Goal: Task Accomplishment & Management: Manage account settings

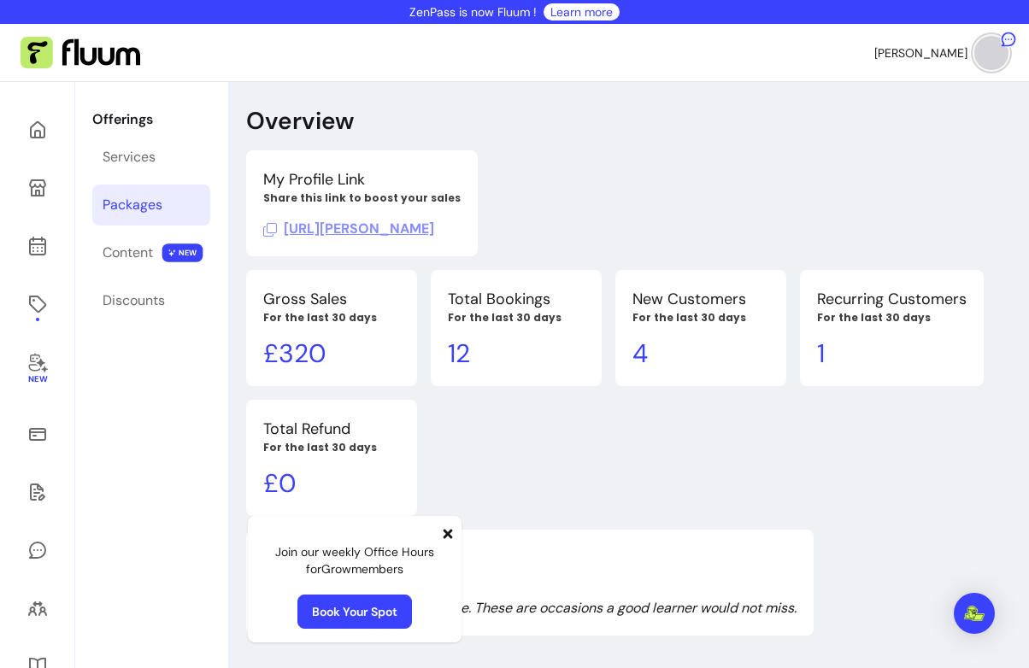
click at [168, 203] on link "Packages" at bounding box center [151, 205] width 118 height 41
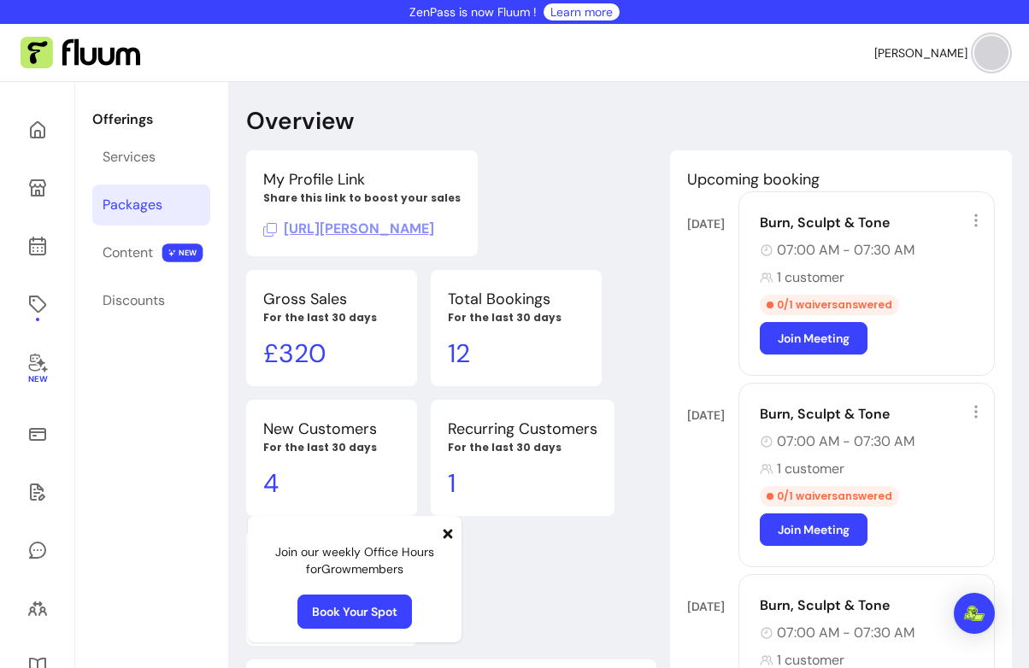
click at [138, 212] on div "Packages" at bounding box center [133, 205] width 60 height 21
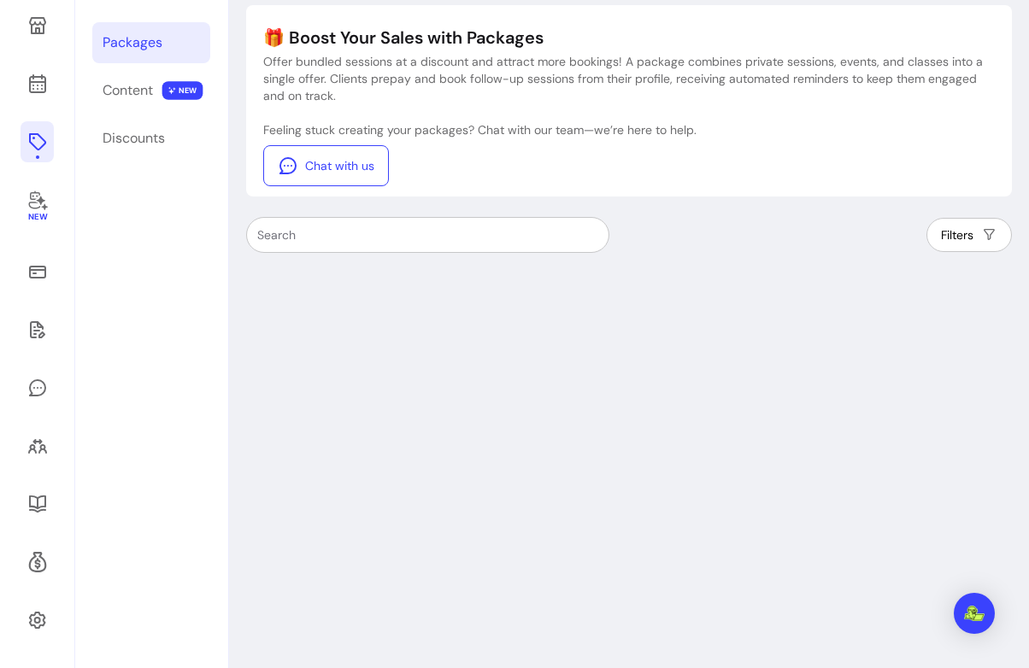
scroll to position [160, 0]
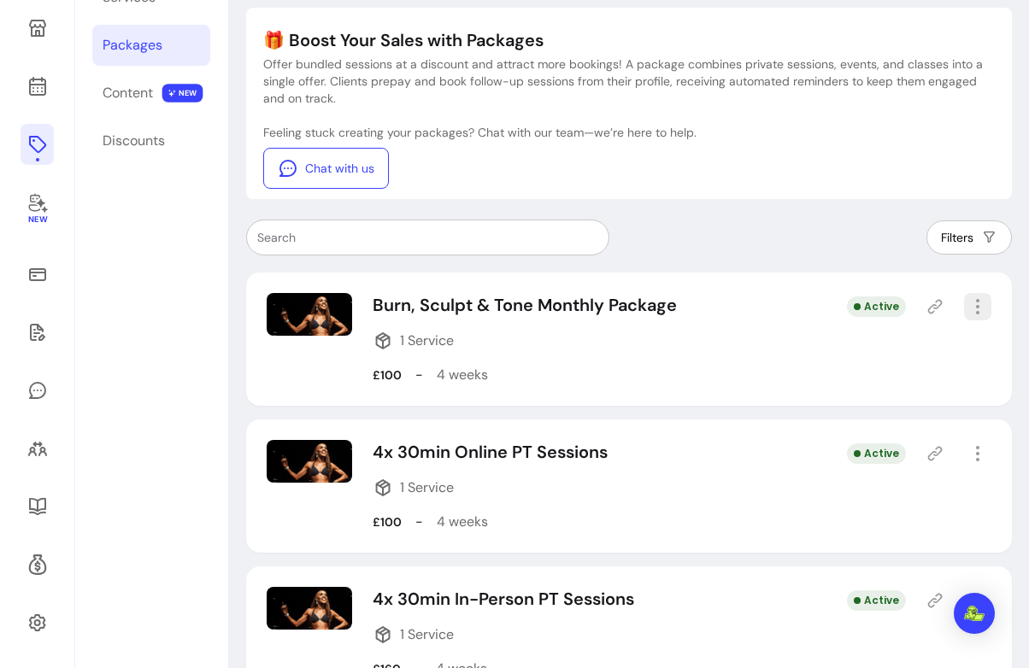
click at [982, 312] on icon "button" at bounding box center [978, 307] width 21 height 21
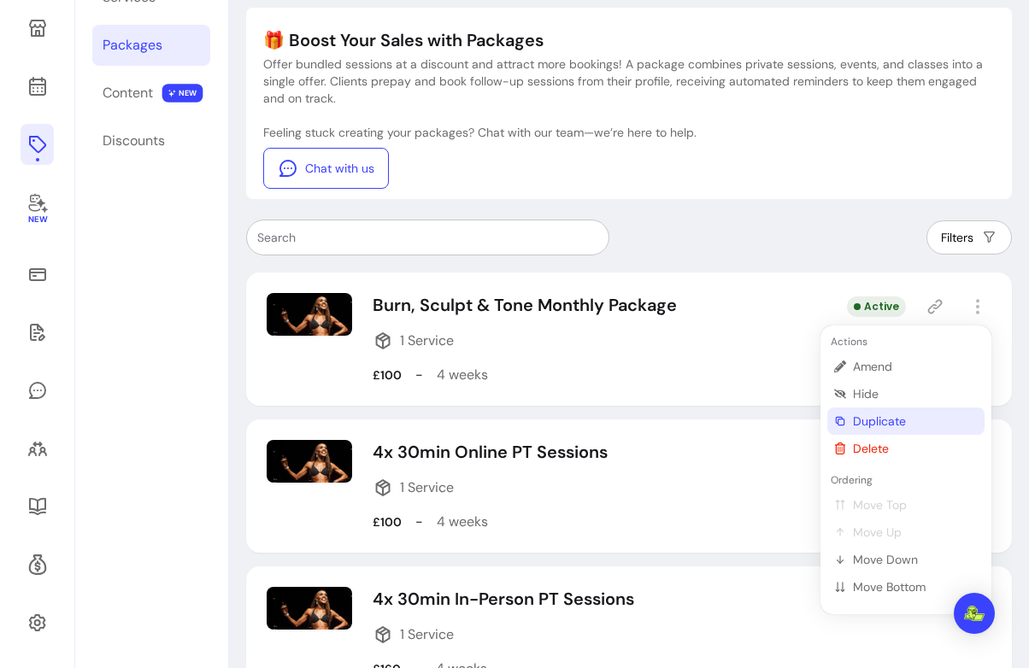
click at [868, 418] on span "Duplicate" at bounding box center [915, 421] width 125 height 17
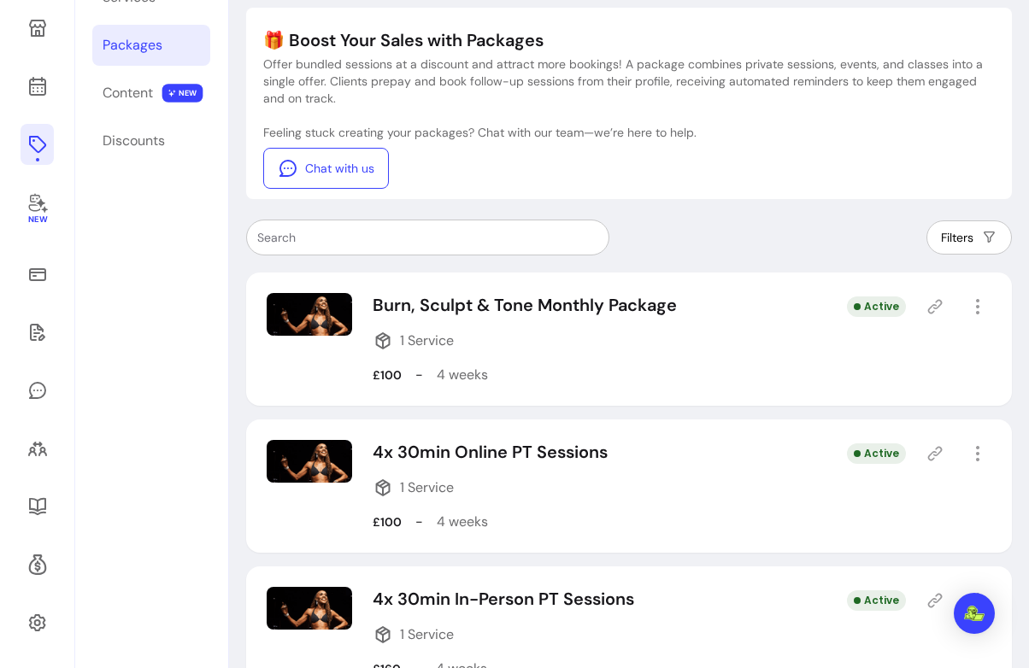
select select "***"
select select "*****"
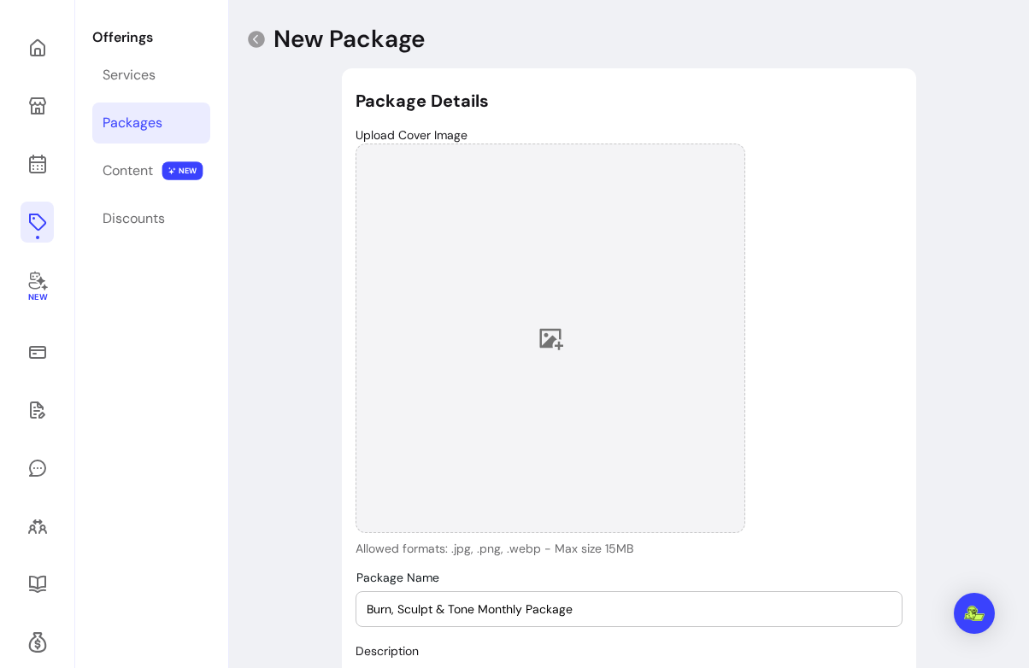
type input "**********"
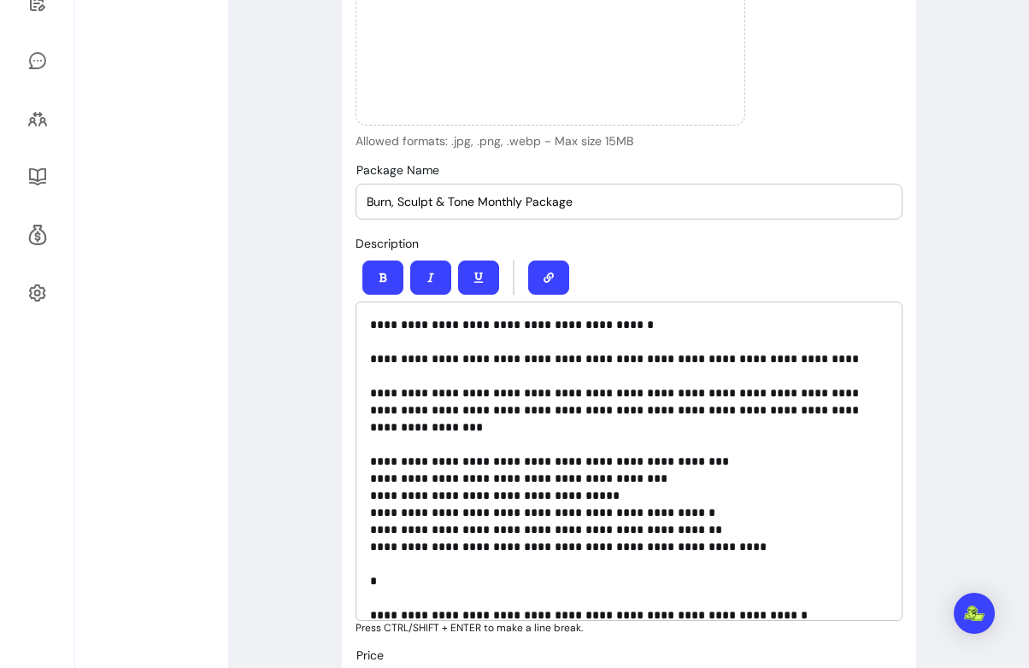
scroll to position [492, 0]
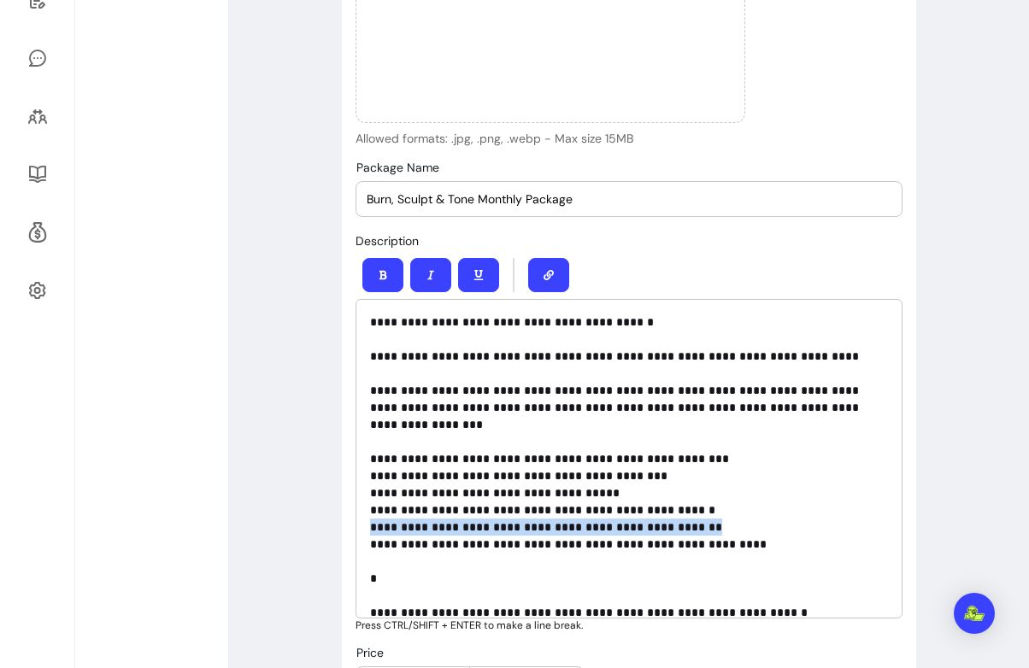
drag, startPoint x: 701, startPoint y: 511, endPoint x: 348, endPoint y: 514, distance: 353.0
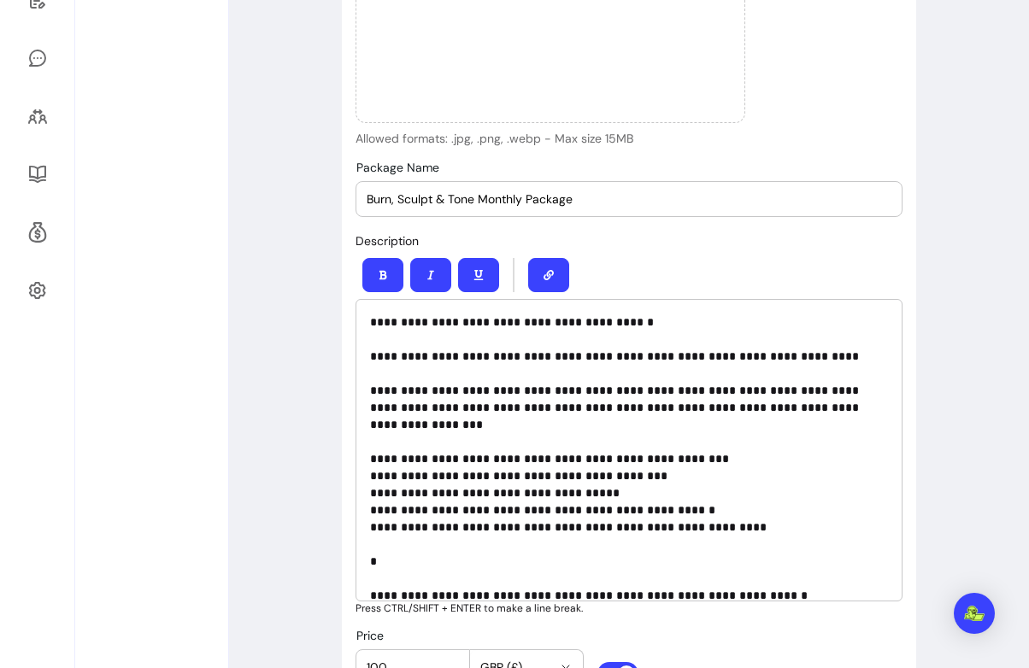
click at [592, 189] on div "Burn, Sculpt & Tone Monthly Package" at bounding box center [629, 199] width 525 height 34
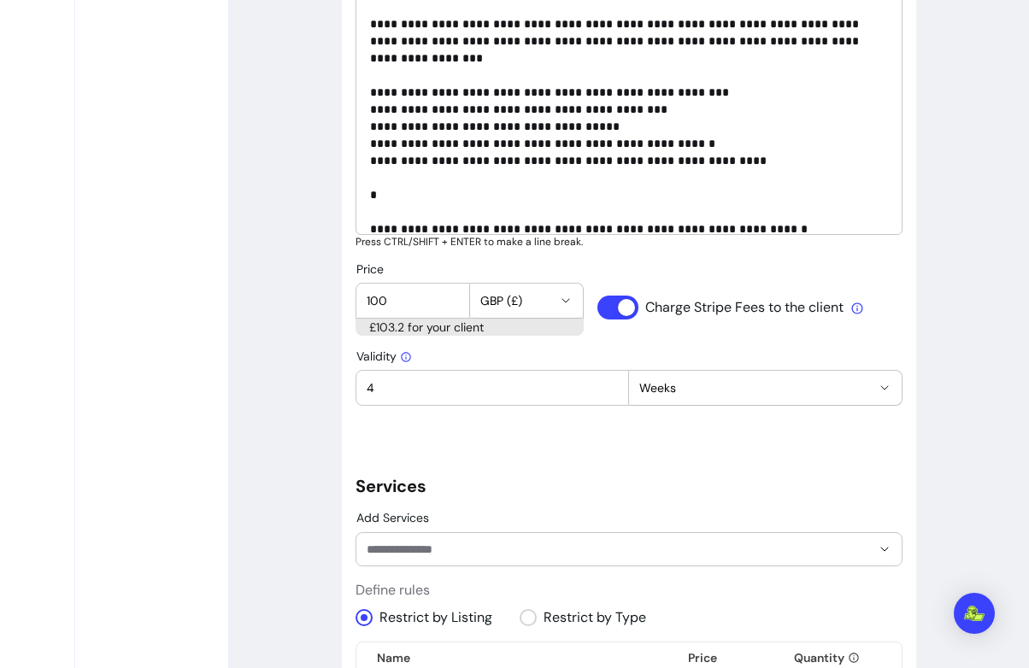
scroll to position [861, 0]
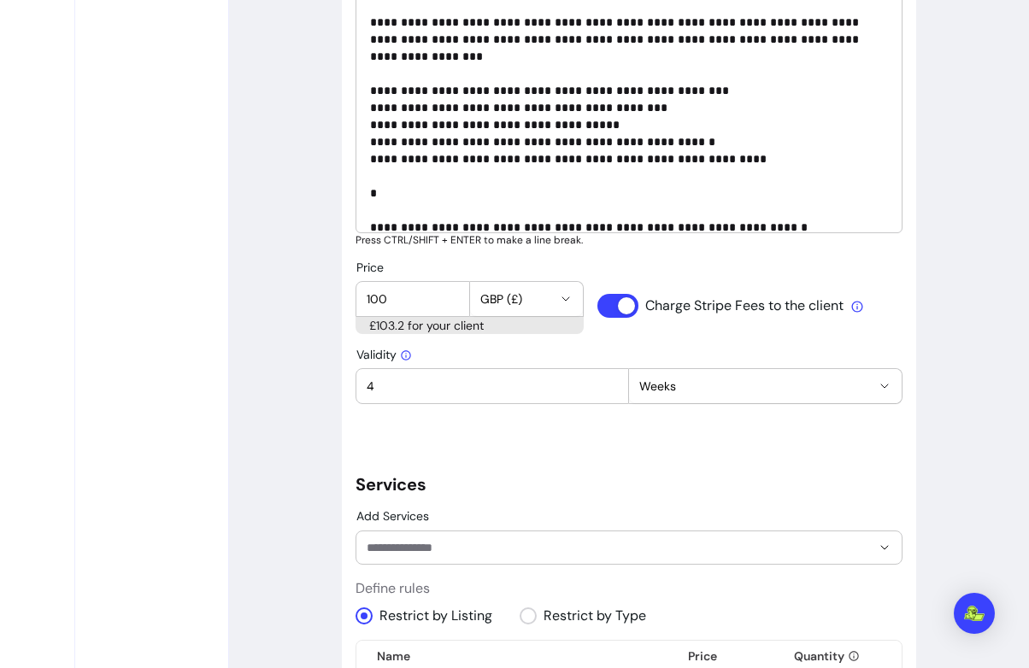
type input "Burn, Sculpt & Tone Monthly Package (No Nutritional Advice)"
click at [386, 299] on input "100" at bounding box center [413, 299] width 92 height 17
type input "1"
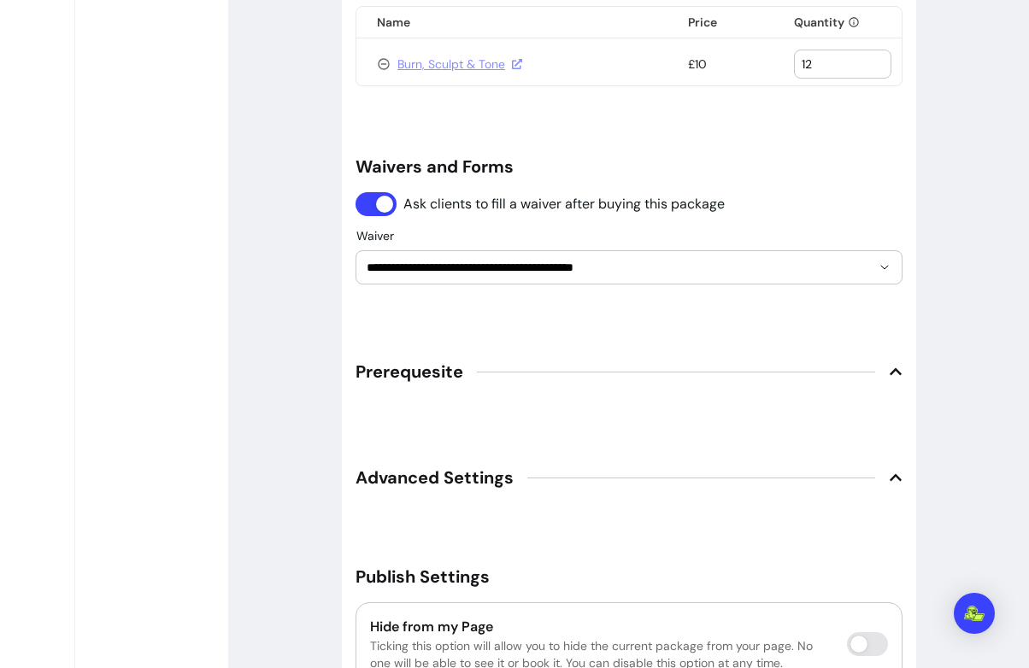
scroll to position [1605, 0]
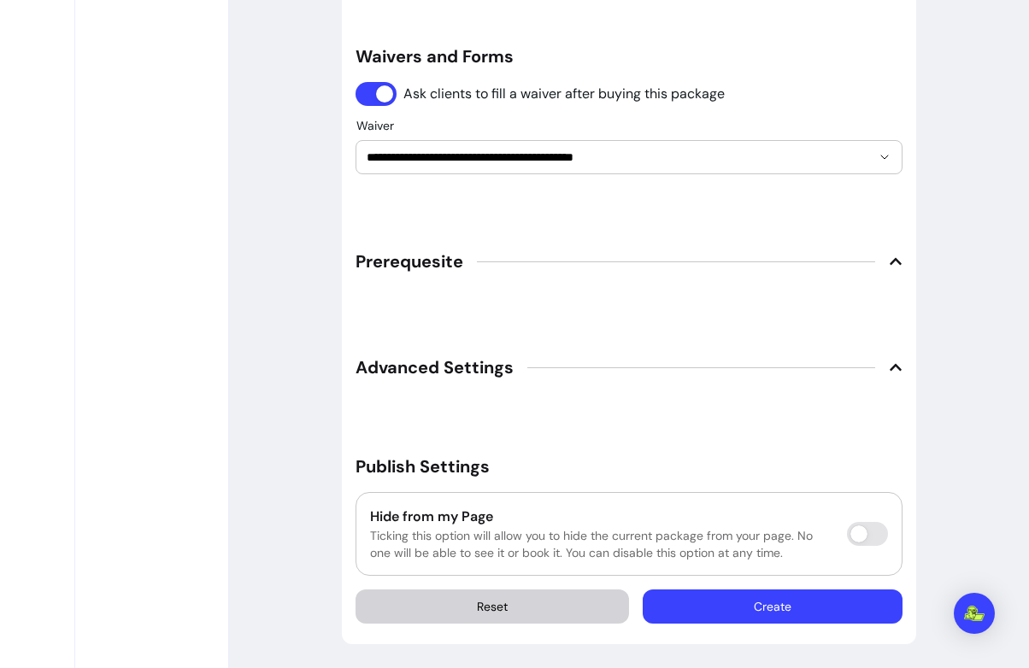
type input "60"
click at [758, 608] on button "Create" at bounding box center [773, 607] width 260 height 34
click at [893, 265] on icon at bounding box center [896, 262] width 14 height 14
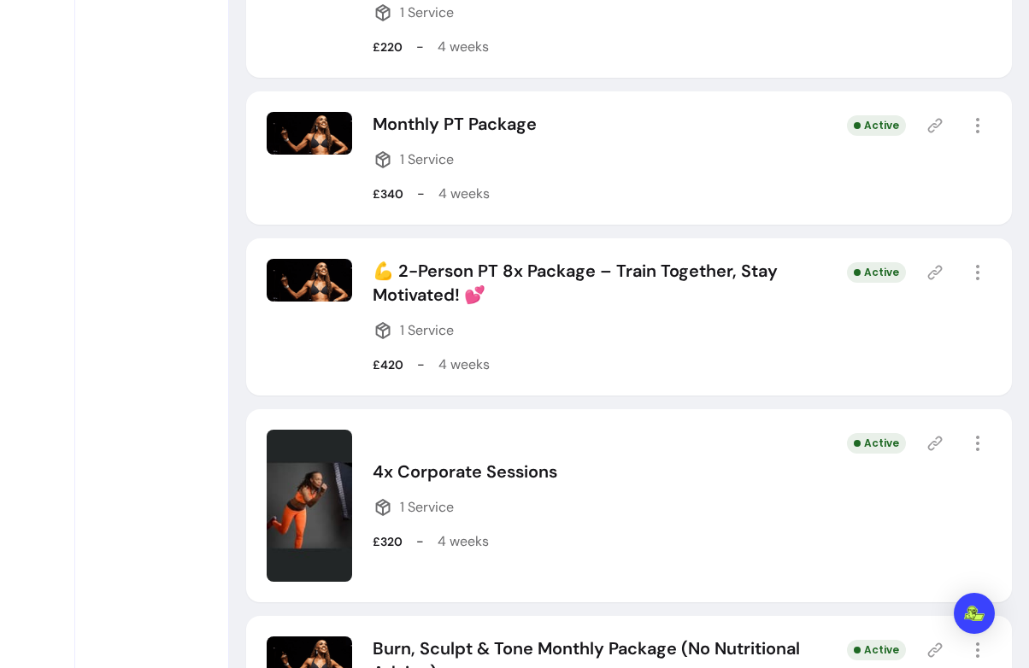
scroll to position [1375, 0]
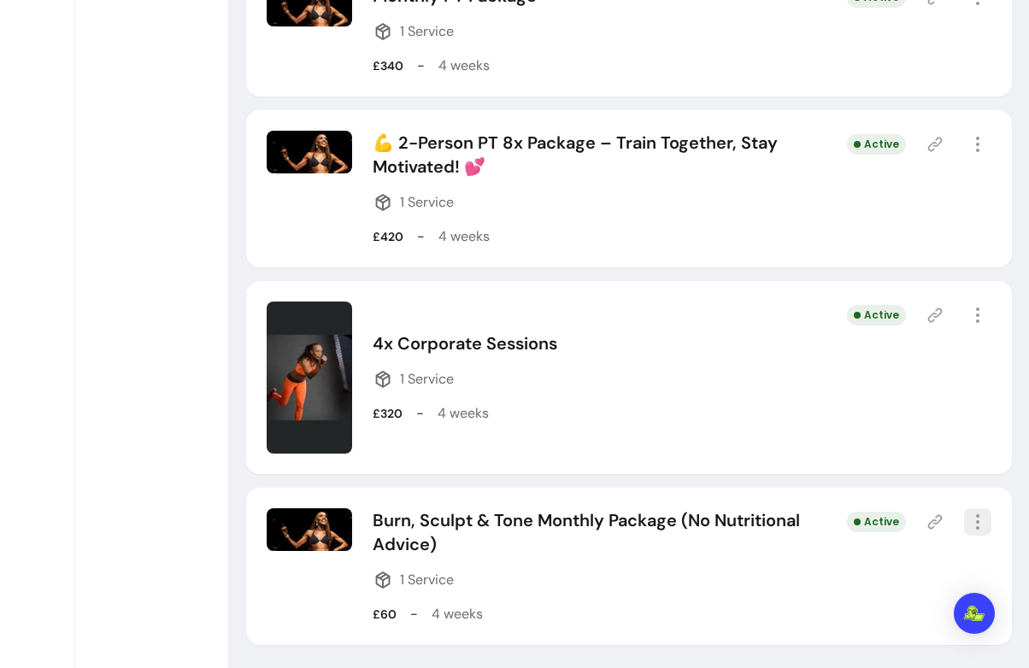
click at [980, 519] on icon "button" at bounding box center [978, 522] width 21 height 21
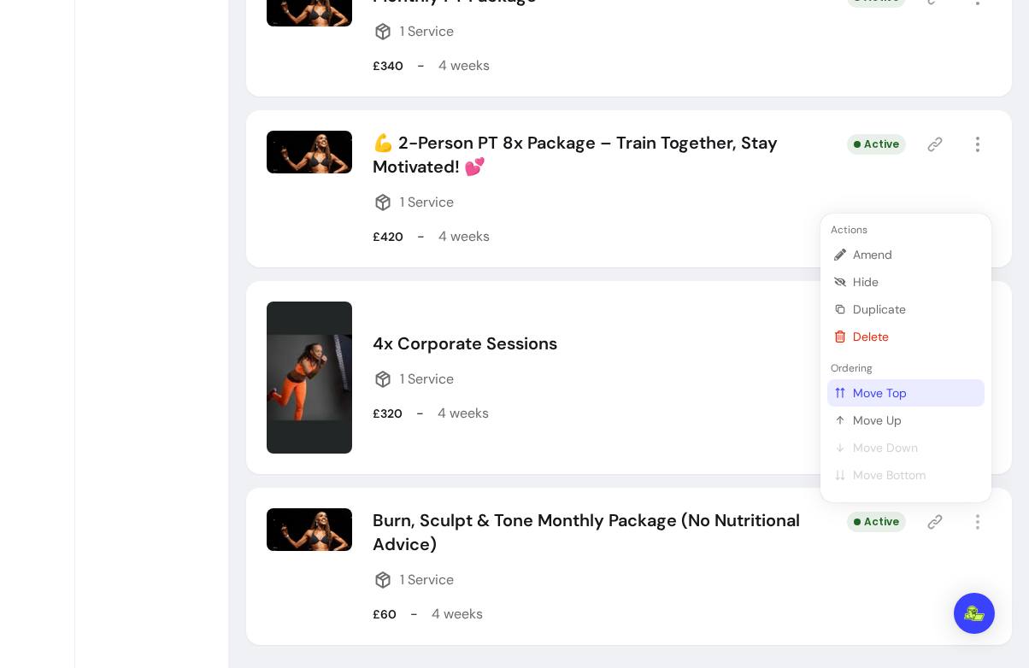
click at [879, 396] on span "Move Top" at bounding box center [915, 393] width 125 height 17
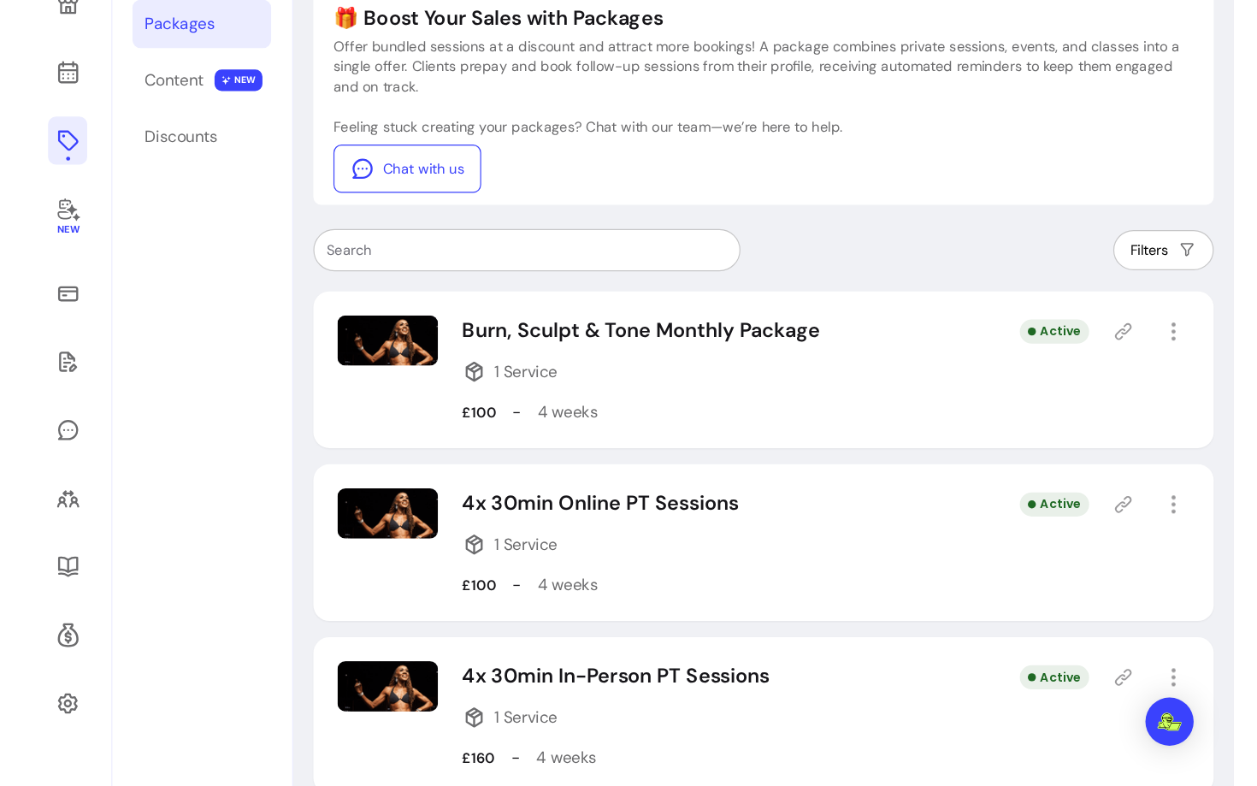
scroll to position [184, 0]
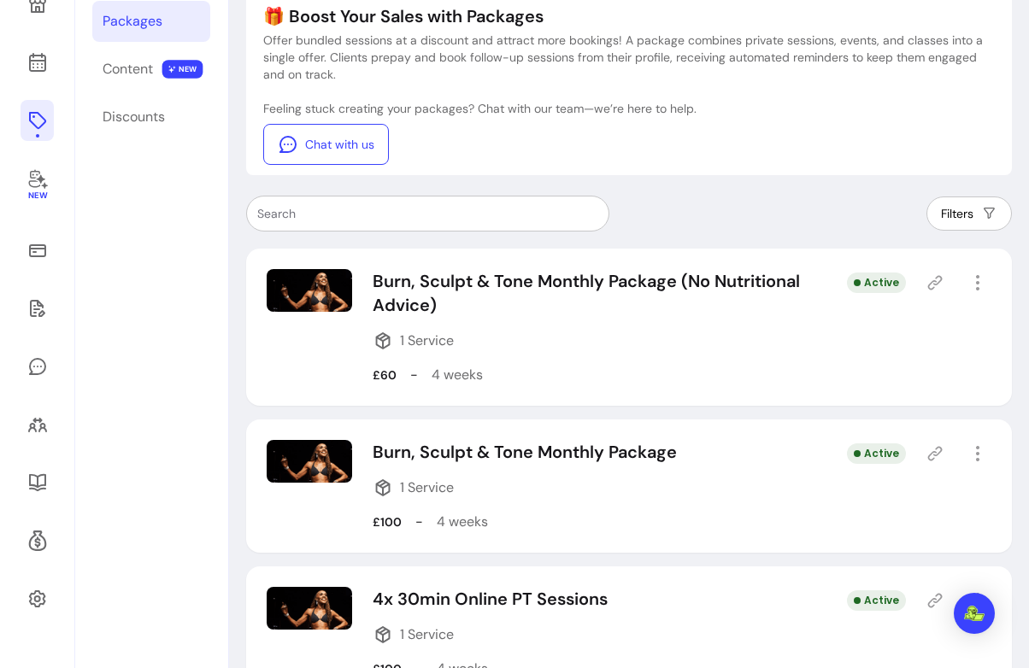
click at [939, 281] on icon at bounding box center [935, 282] width 17 height 17
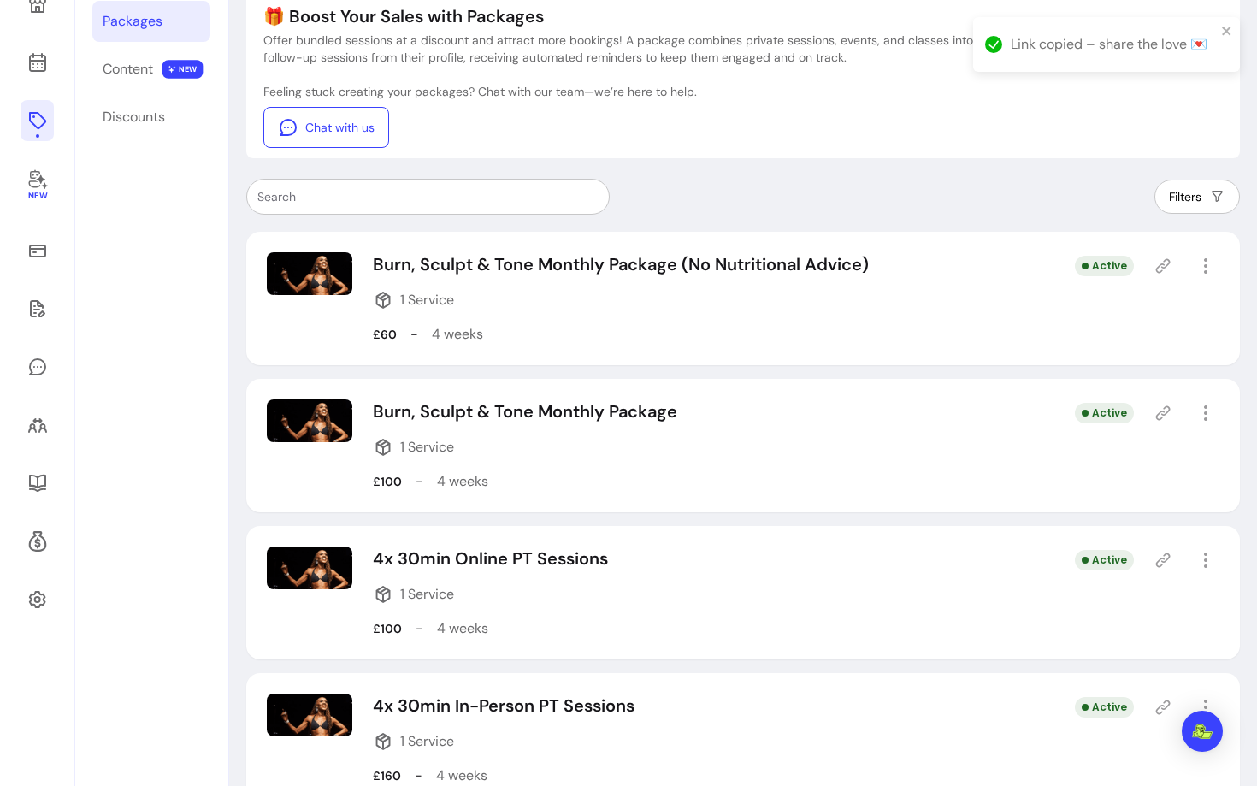
scroll to position [0, 0]
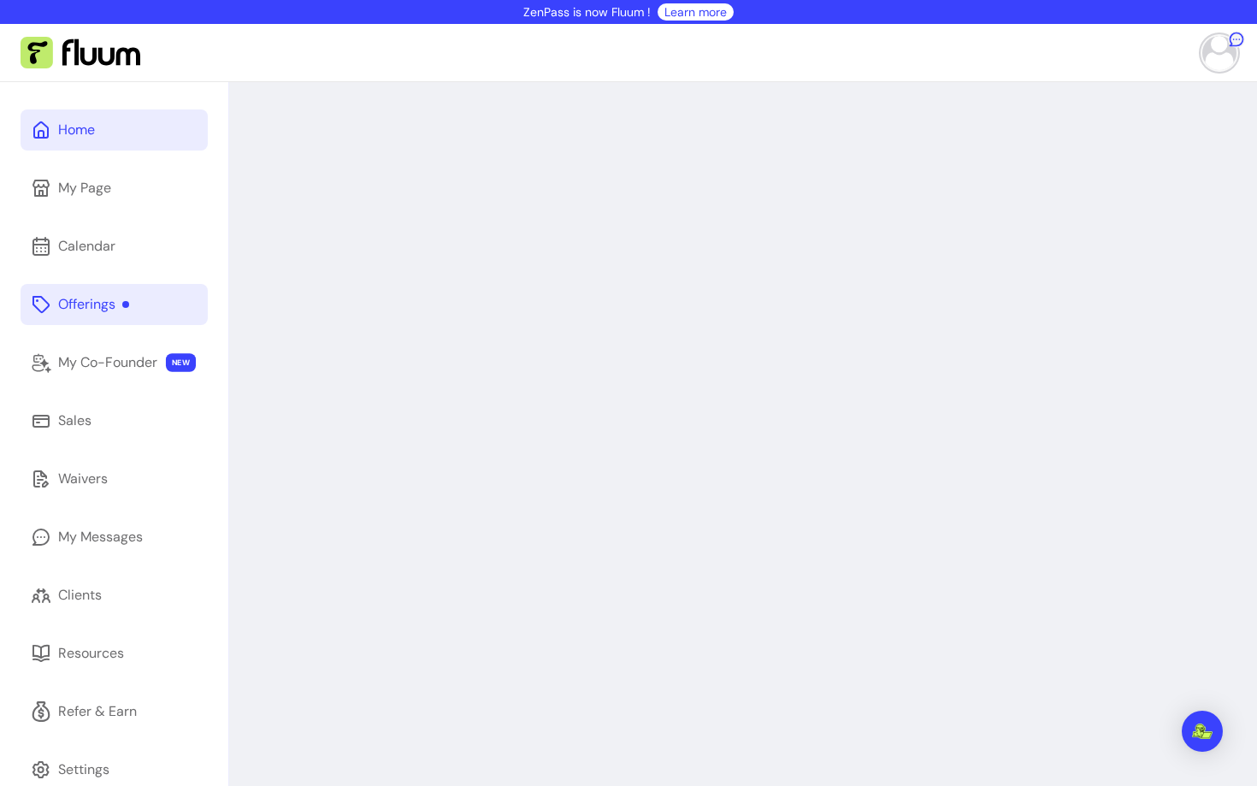
click at [84, 305] on div "Offerings" at bounding box center [93, 304] width 71 height 21
